Goal: Transaction & Acquisition: Obtain resource

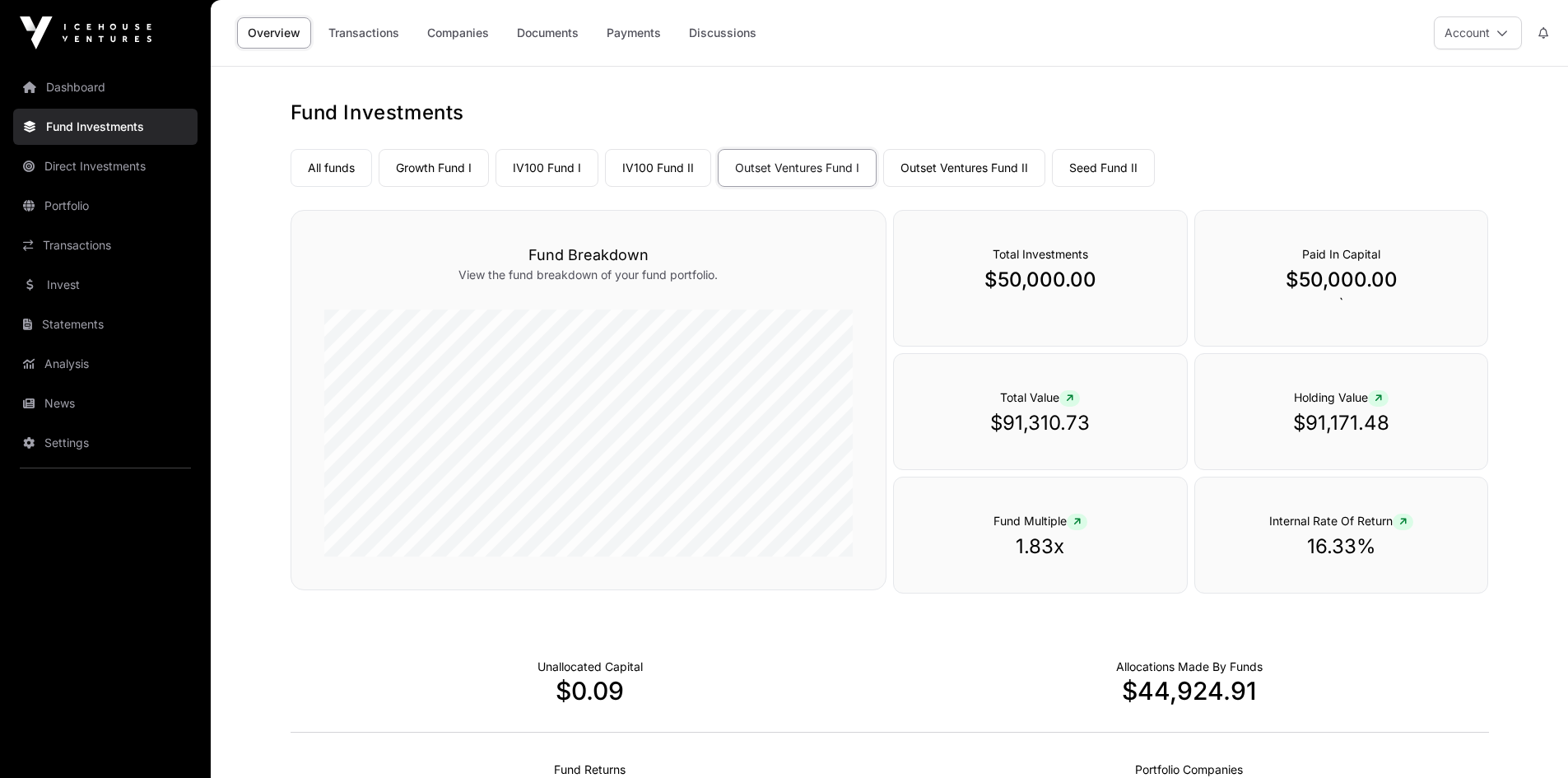
click at [37, 409] on link "News" at bounding box center [105, 403] width 185 height 36
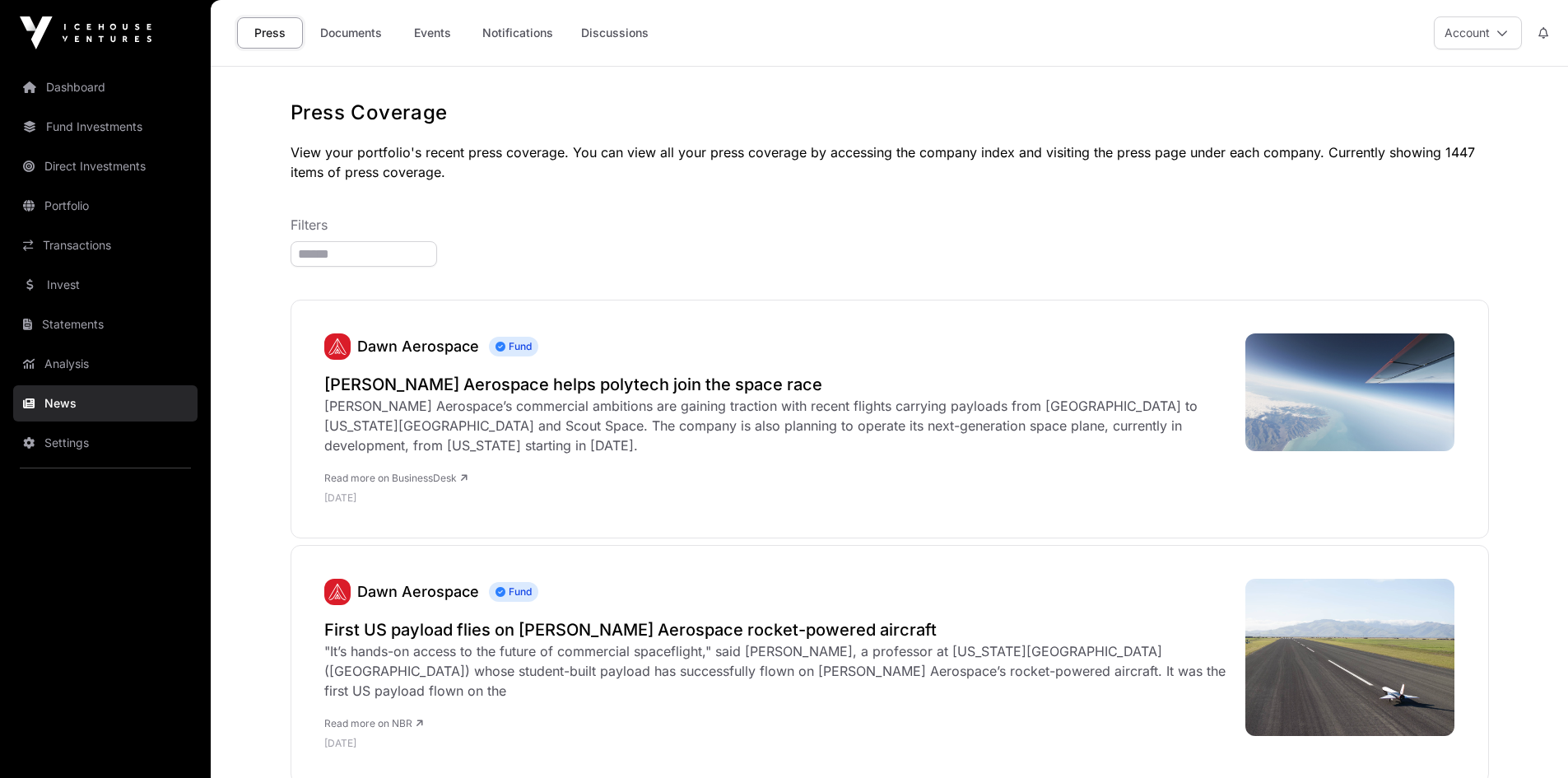
click at [522, 31] on link "Notifications" at bounding box center [517, 33] width 92 height 31
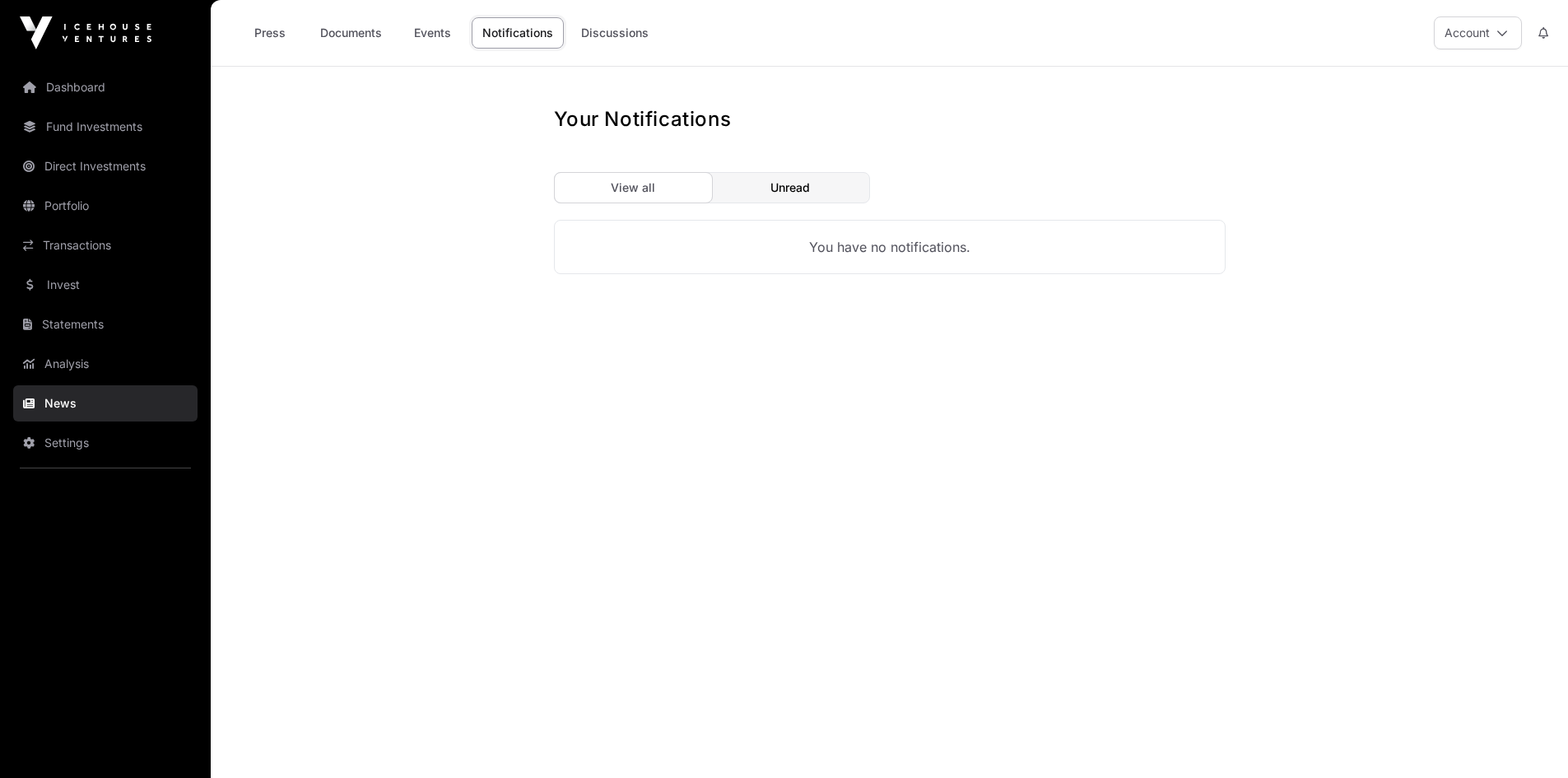
click at [422, 27] on link "Events" at bounding box center [432, 33] width 65 height 31
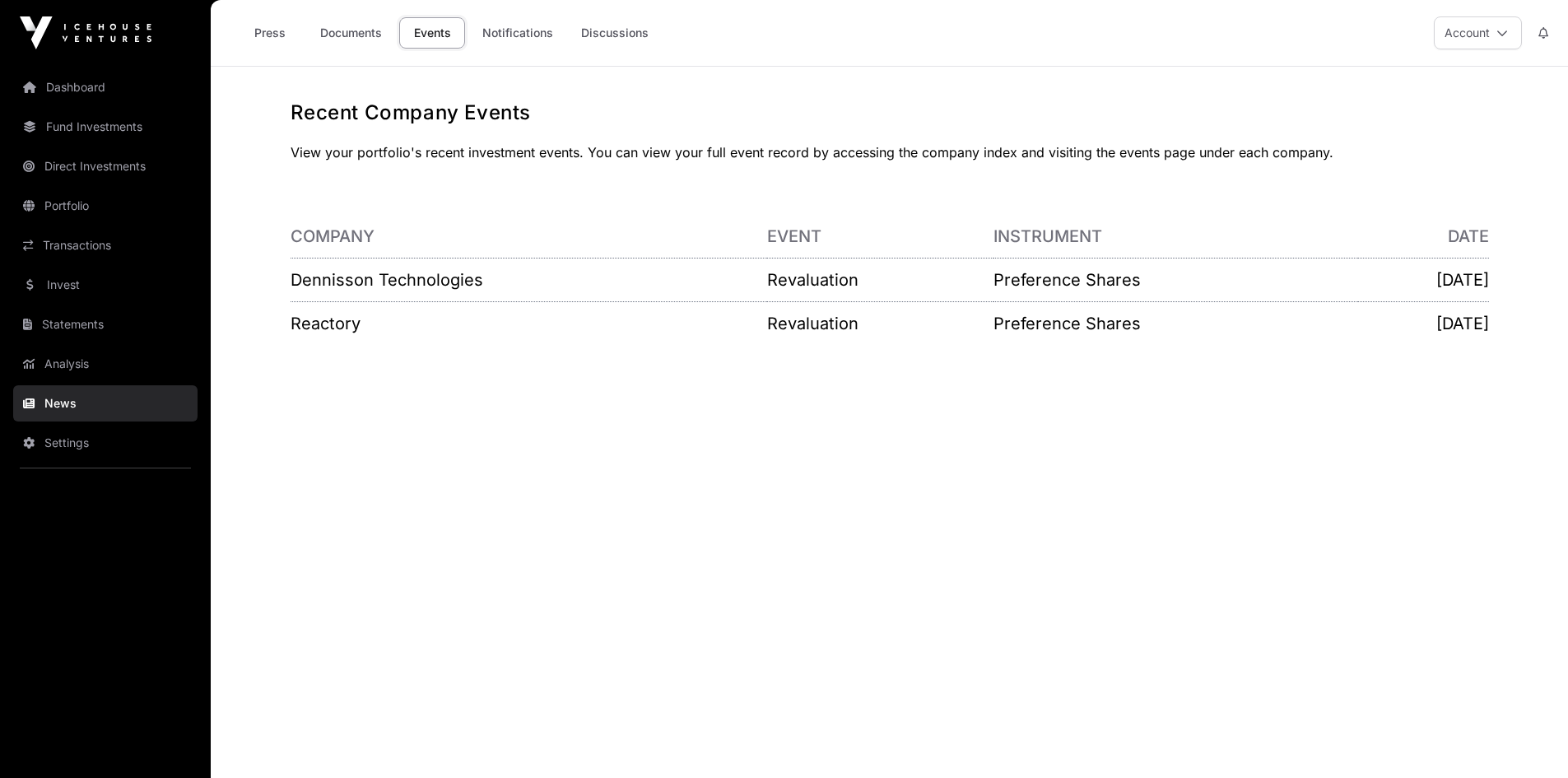
click at [352, 31] on link "Documents" at bounding box center [351, 33] width 83 height 31
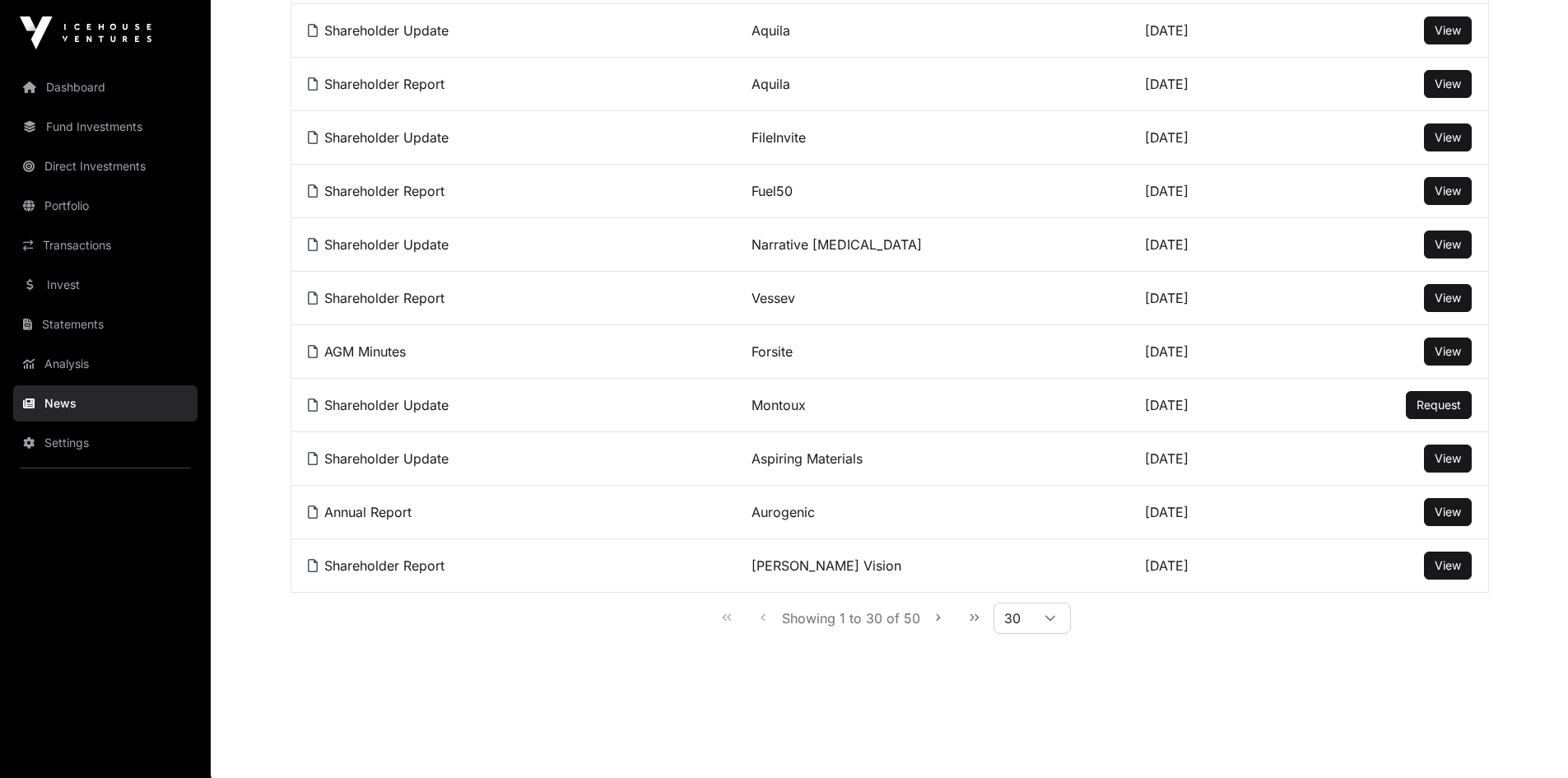
scroll to position [1350, 0]
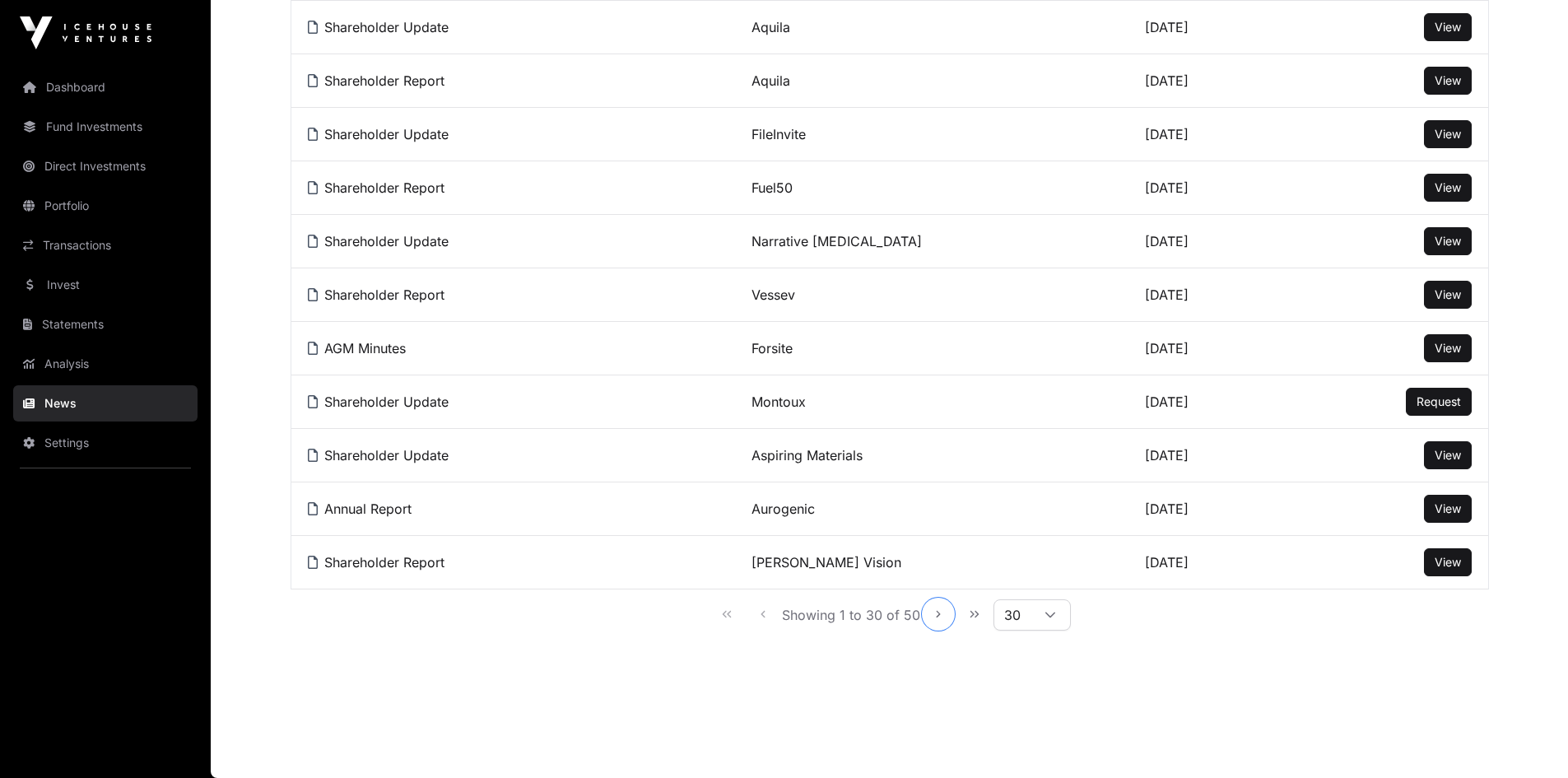
click at [939, 612] on icon "Next Page" at bounding box center [939, 614] width 12 height 12
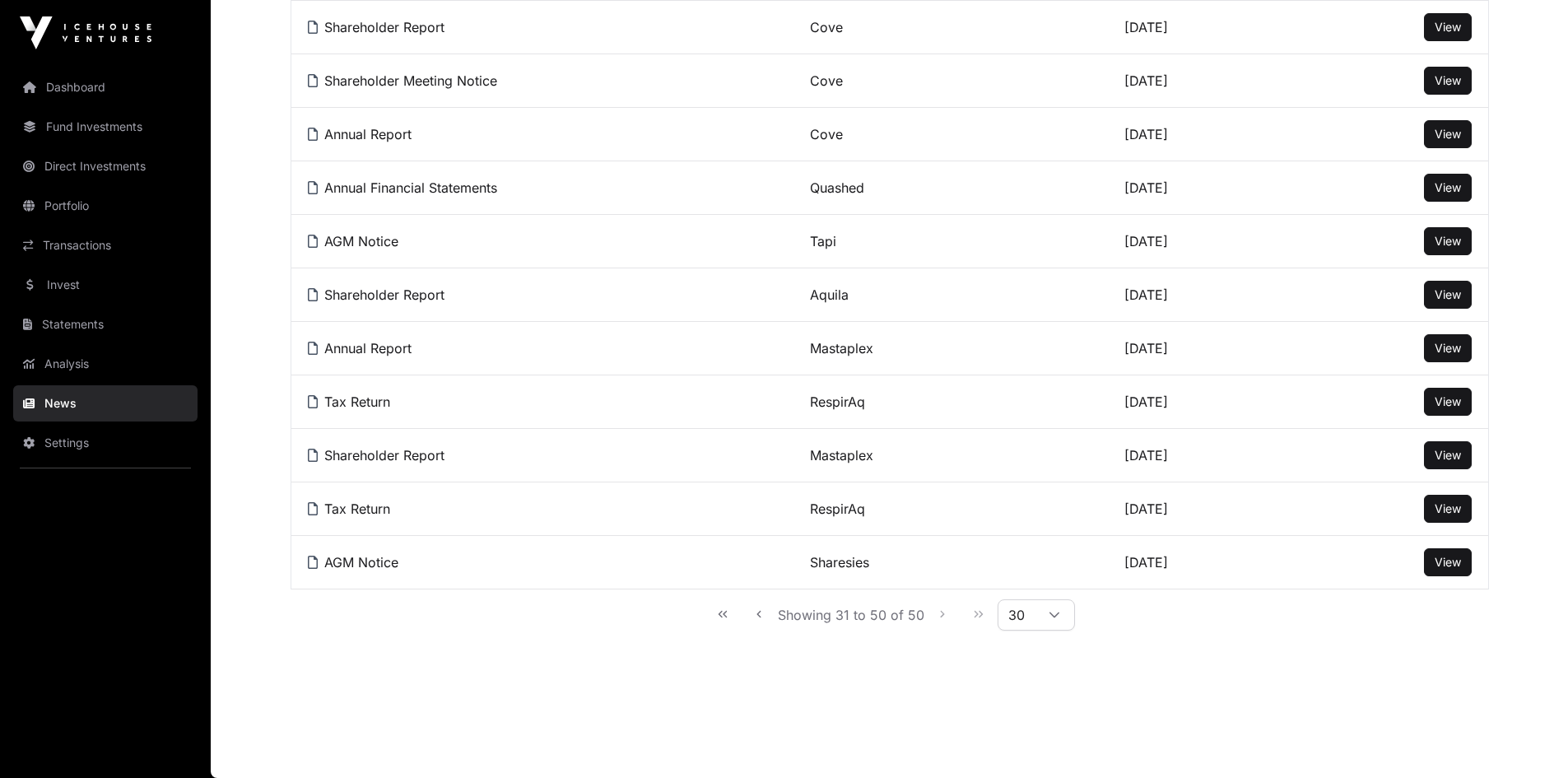
scroll to position [814, 0]
click at [940, 612] on div "Showing 31 to 50 of 50 30" at bounding box center [888, 614] width 370 height 37
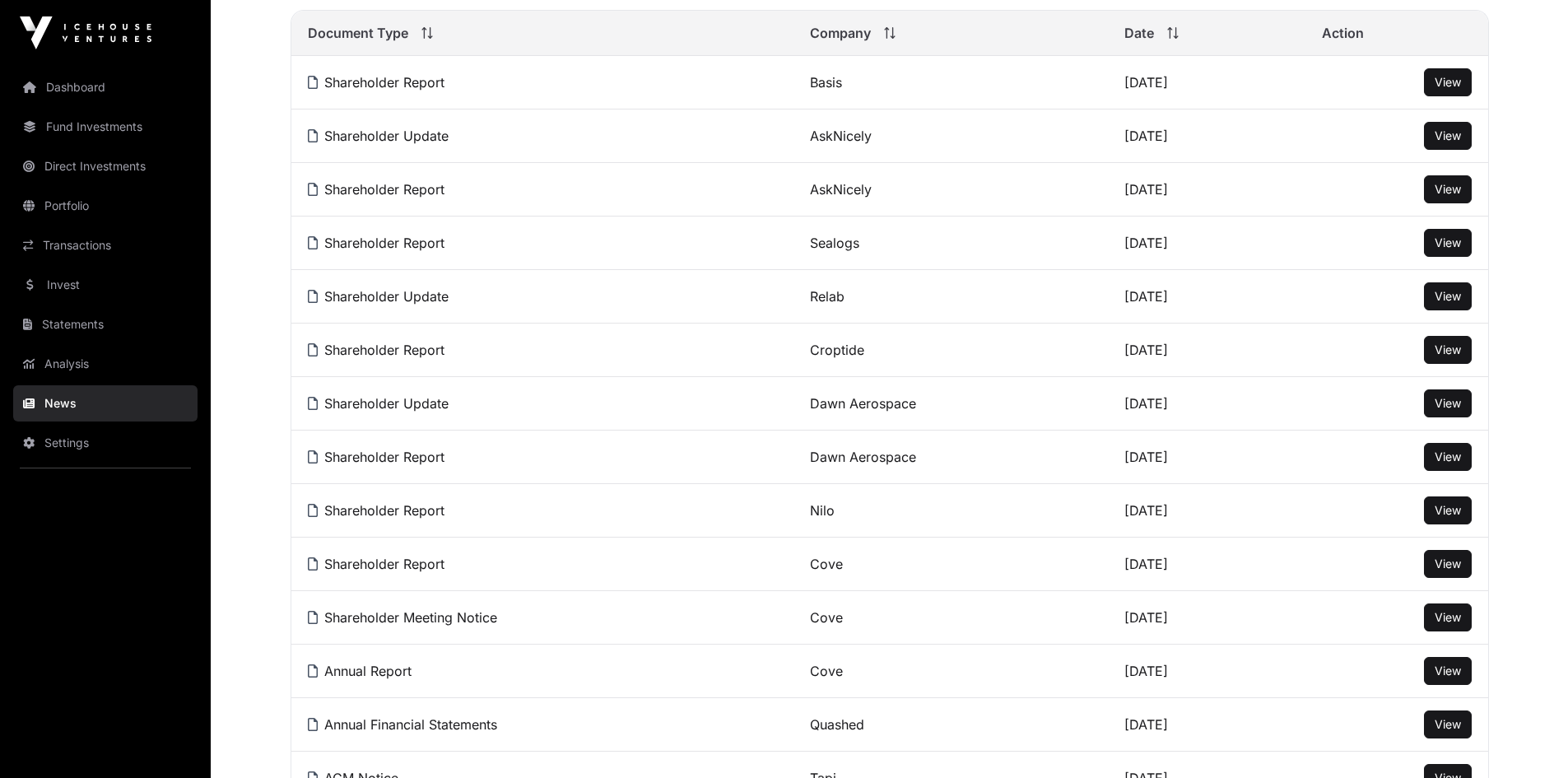
scroll to position [239, 0]
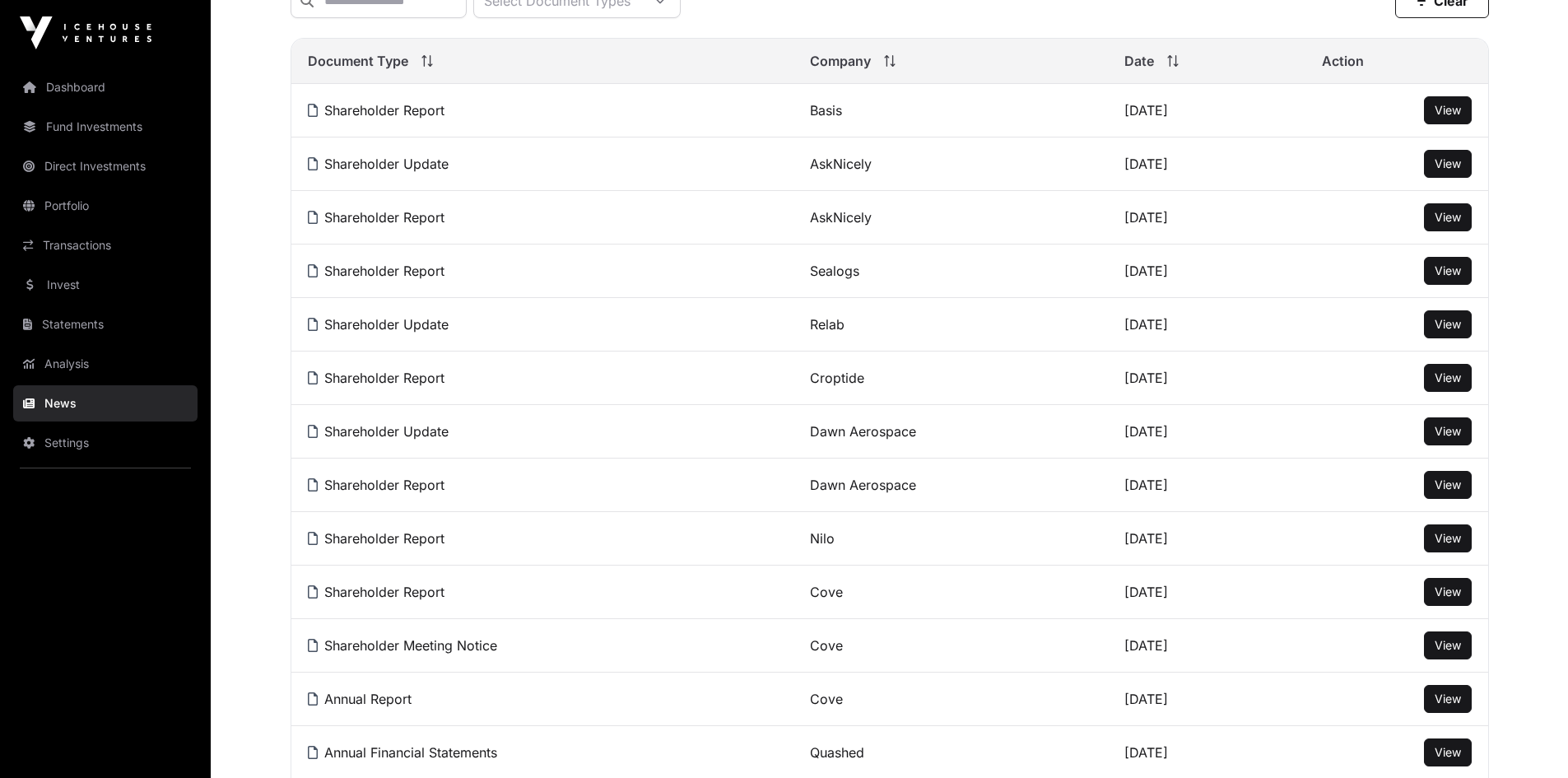
click at [1445, 384] on span "View" at bounding box center [1449, 377] width 27 height 14
click at [63, 280] on link "Invest" at bounding box center [105, 285] width 185 height 36
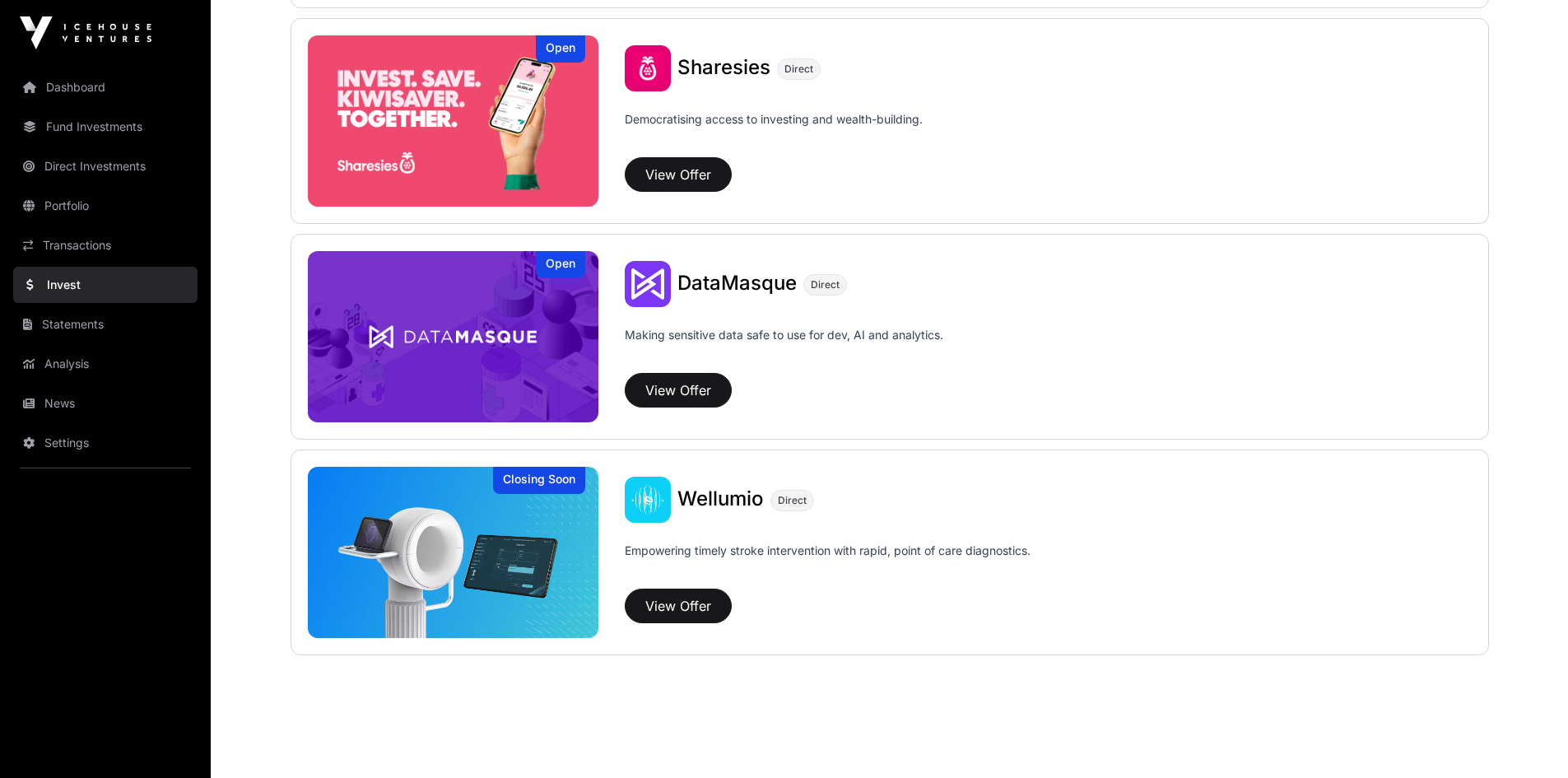
scroll to position [2150, 0]
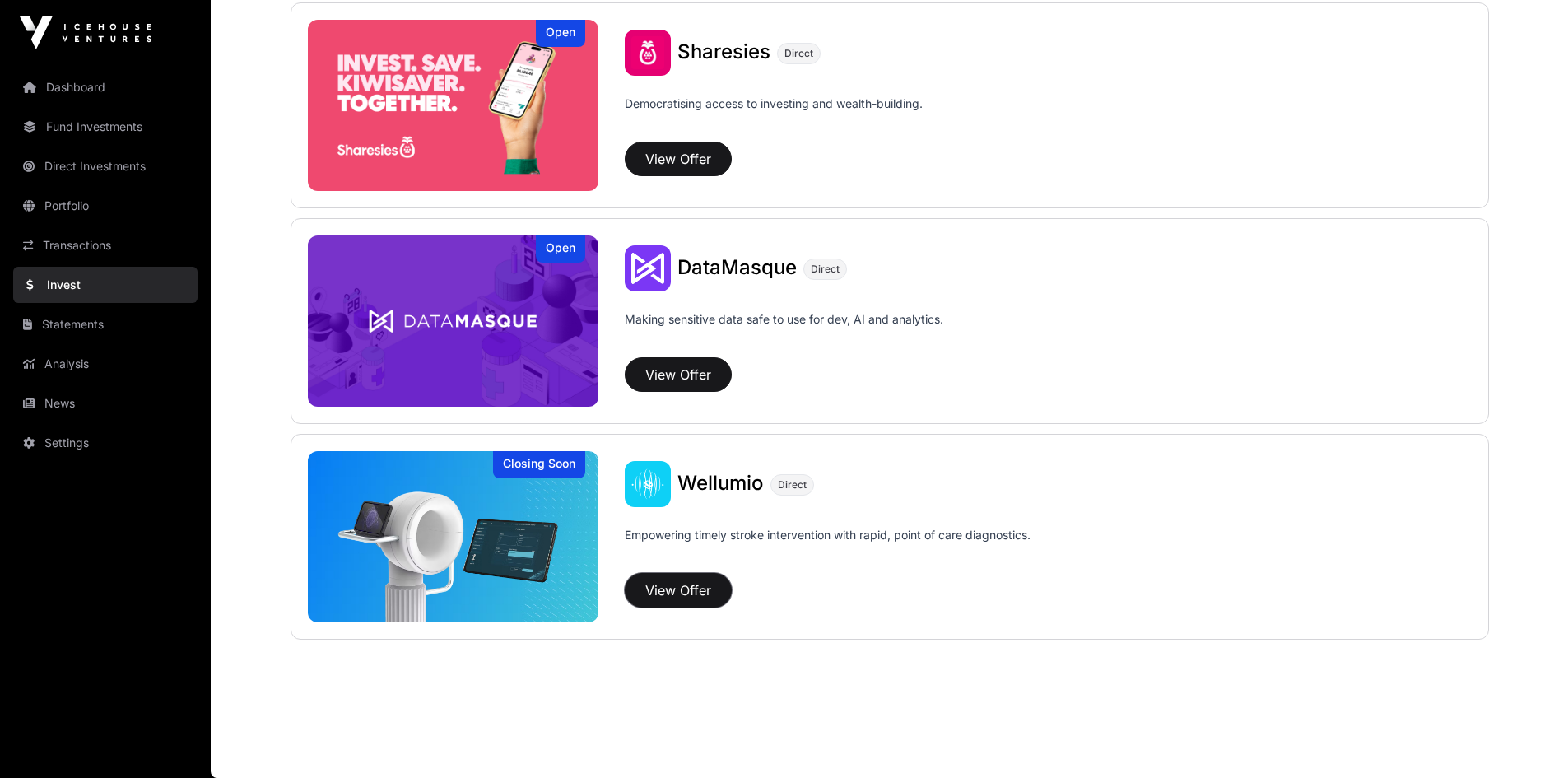
click at [678, 587] on button "View Offer" at bounding box center [678, 590] width 107 height 35
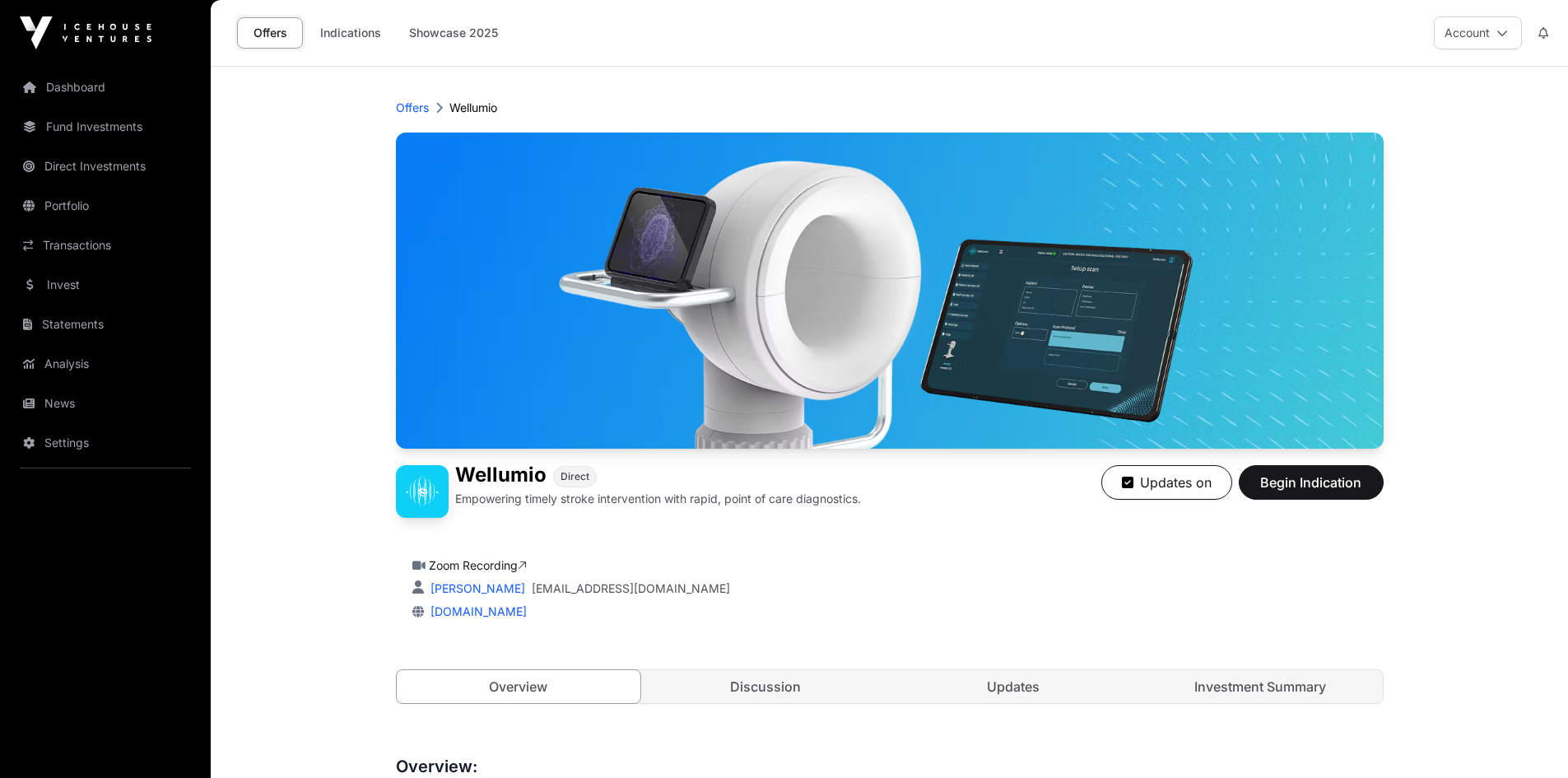
click at [1288, 693] on link "Investment Summary" at bounding box center [1261, 687] width 244 height 33
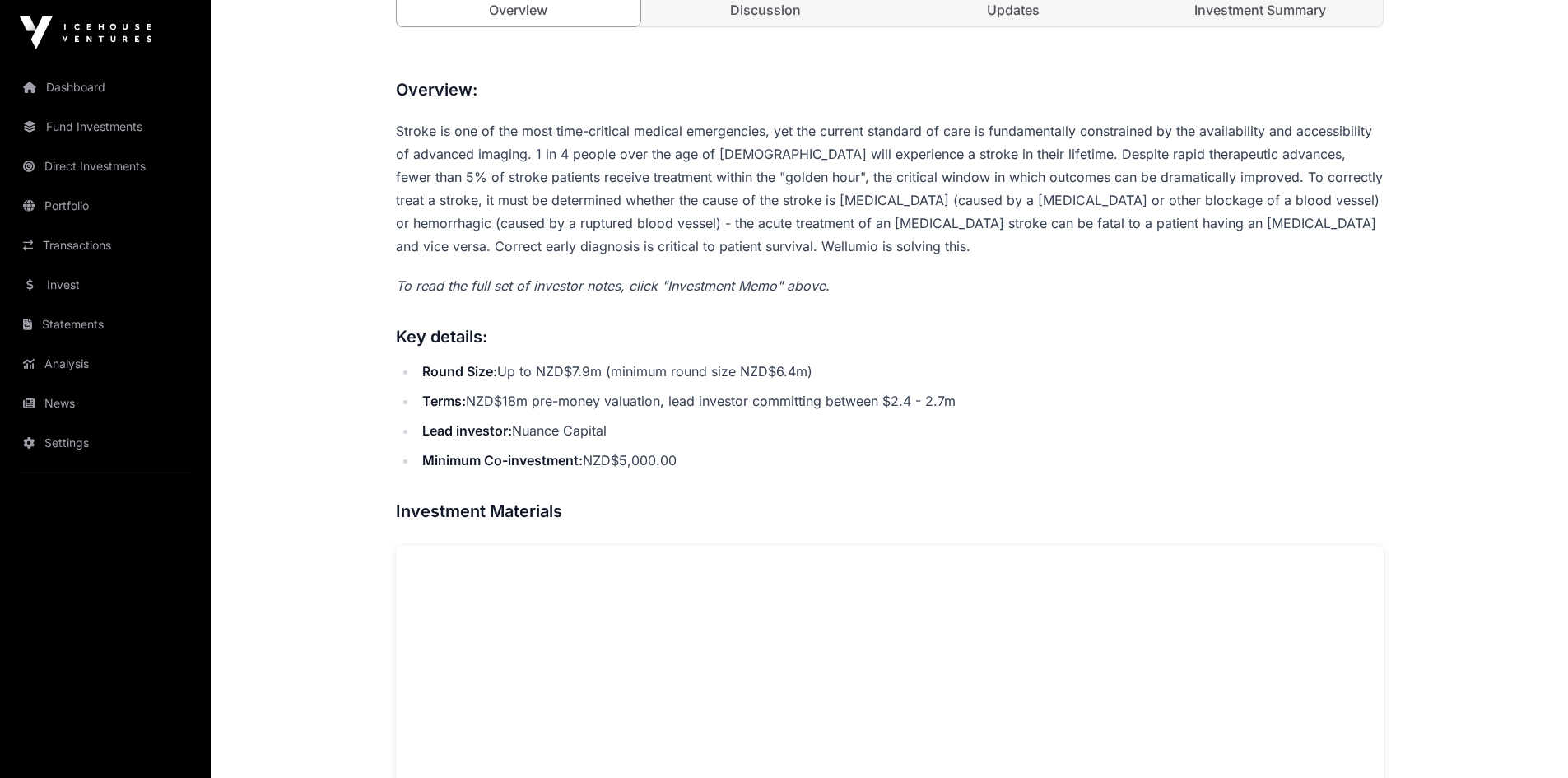
scroll to position [412, 0]
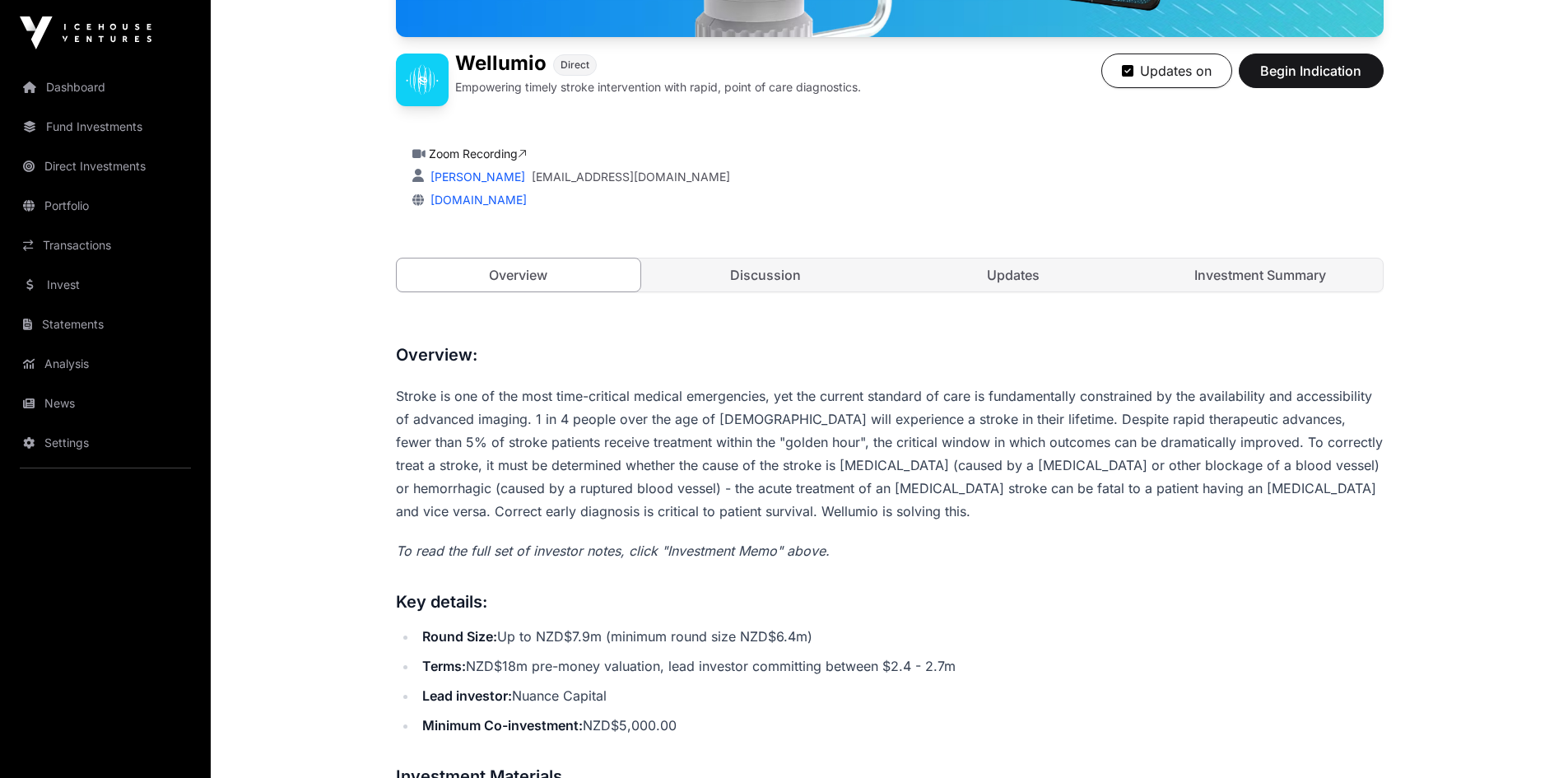
click at [1257, 274] on link "Investment Summary" at bounding box center [1261, 275] width 244 height 33
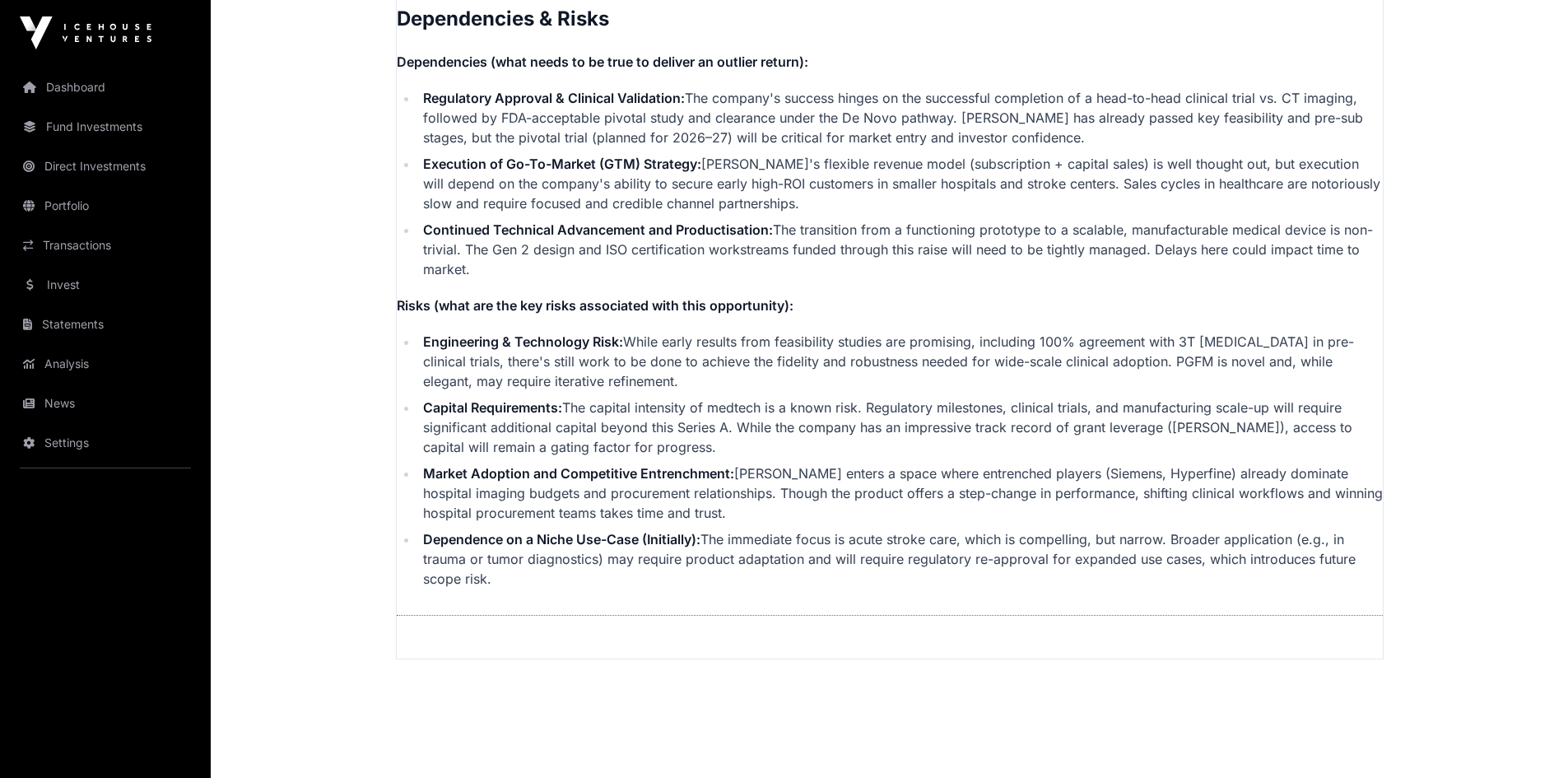
scroll to position [4354, 0]
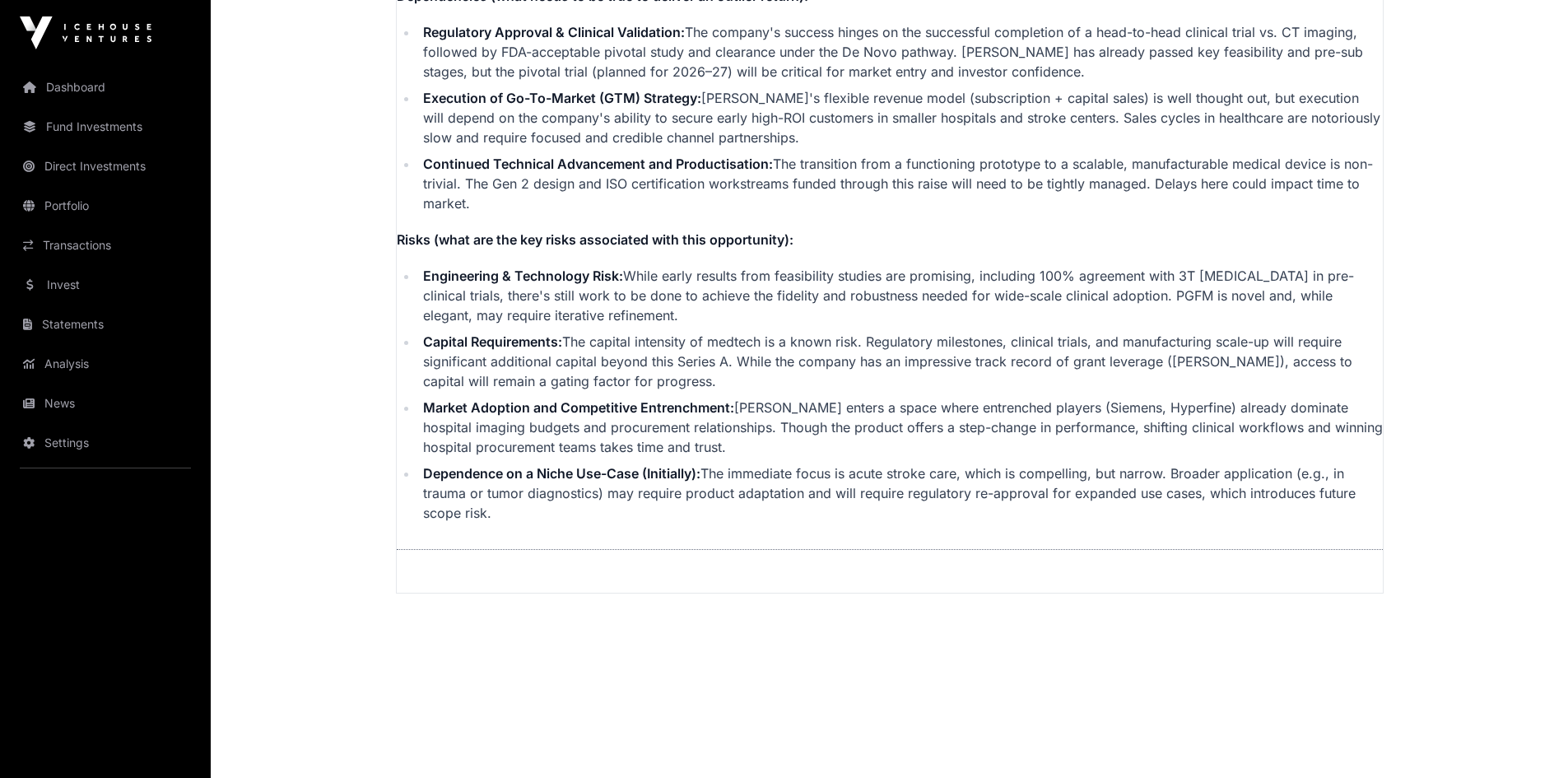
drag, startPoint x: 404, startPoint y: 430, endPoint x: 491, endPoint y: 628, distance: 216.3
copy p
